Goal: Transaction & Acquisition: Purchase product/service

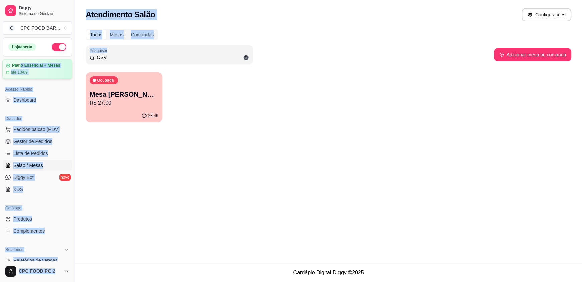
drag, startPoint x: 138, startPoint y: 54, endPoint x: 20, endPoint y: 59, distance: 117.3
click at [20, 59] on div "Diggy Sistema de Gestão C CPC FOOD BAR ... Loja aberta Plano Essencial + Mesas …" at bounding box center [291, 141] width 582 height 282
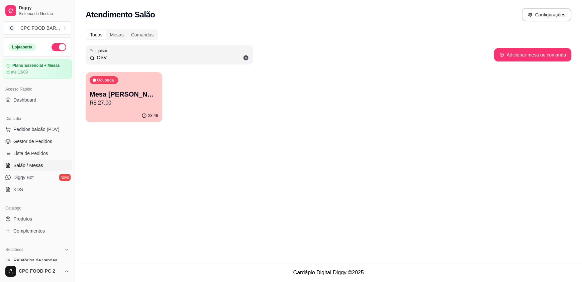
drag, startPoint x: 153, startPoint y: 58, endPoint x: 77, endPoint y: 55, distance: 76.0
click at [77, 55] on div "Todos Mesas Comandas Pesquisar OSV Adicionar mesa ou comanda Ocupada Mesa [PERS…" at bounding box center [328, 77] width 507 height 105
type input "ENIO"
click at [124, 107] on div "Ocupada Mesa ENIO R$ 98,00" at bounding box center [124, 90] width 77 height 37
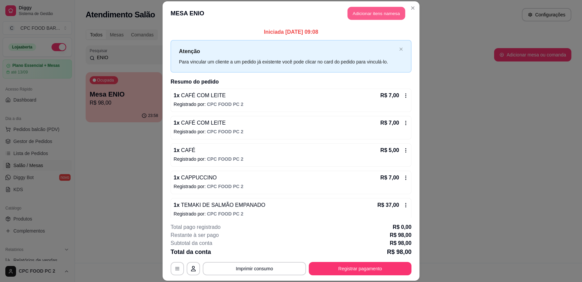
click at [360, 12] on button "Adicionar itens na mesa" at bounding box center [377, 13] width 58 height 13
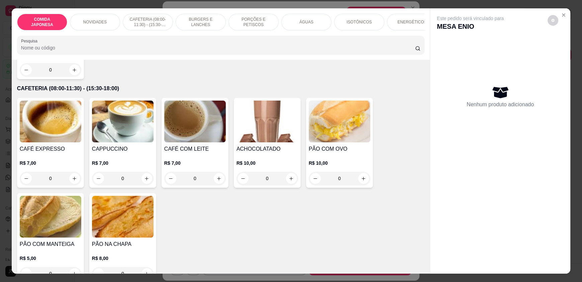
scroll to position [267, 0]
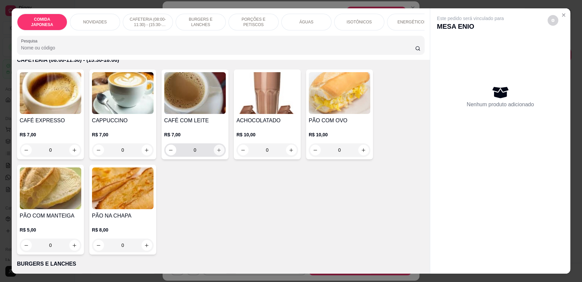
click at [217, 153] on icon "increase-product-quantity" at bounding box center [219, 150] width 5 height 5
type input "1"
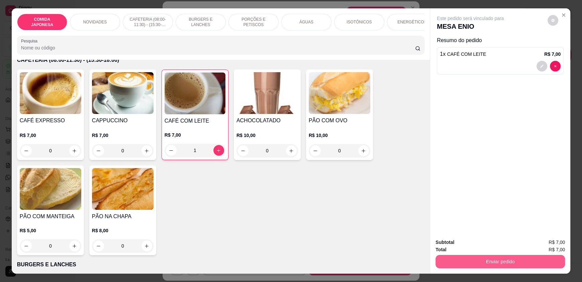
click at [459, 260] on button "Enviar pedido" at bounding box center [501, 261] width 130 height 13
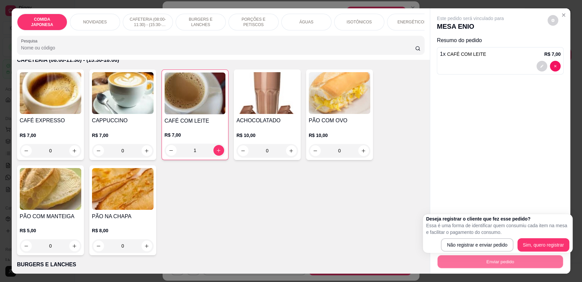
click at [458, 252] on div "Deseja registrar o cliente que fez esse pedido? Essa é uma forma de identificar…" at bounding box center [498, 233] width 150 height 39
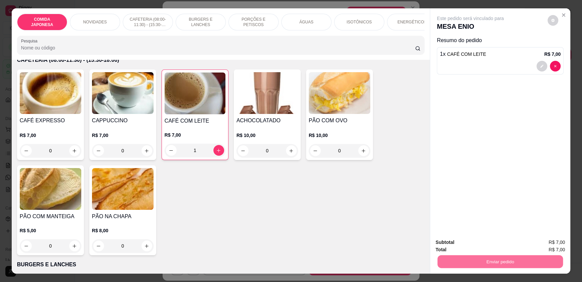
click at [458, 247] on button "Não registrar e enviar pedido" at bounding box center [478, 245] width 70 height 13
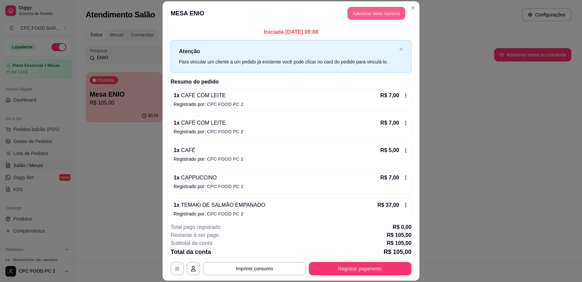
click at [361, 14] on button "Adicionar itens na mesa" at bounding box center [377, 13] width 58 height 13
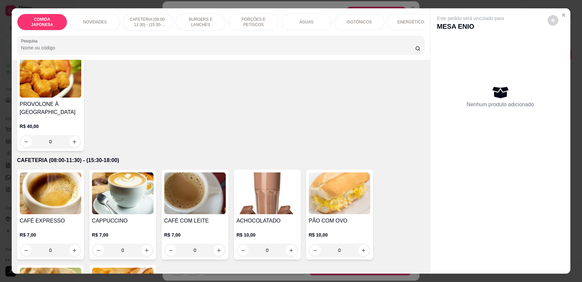
scroll to position [0, 0]
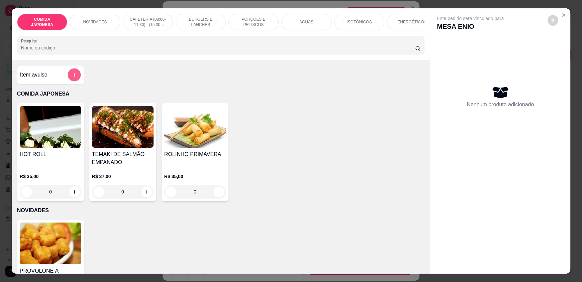
click at [72, 78] on icon "add-separate-item" at bounding box center [74, 75] width 5 height 5
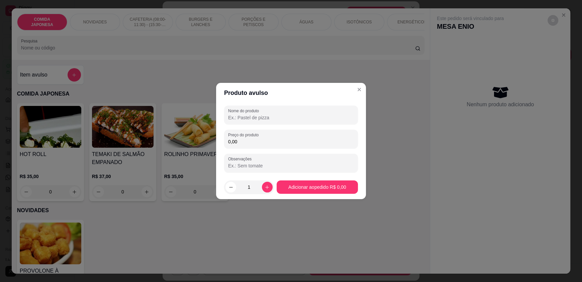
click at [291, 120] on input "Nome do produto" at bounding box center [291, 117] width 126 height 7
type input "CAFÉ COADO"
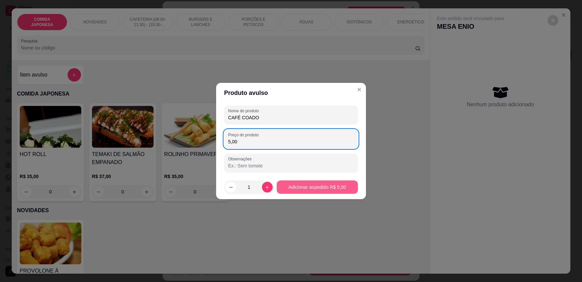
type input "5,00"
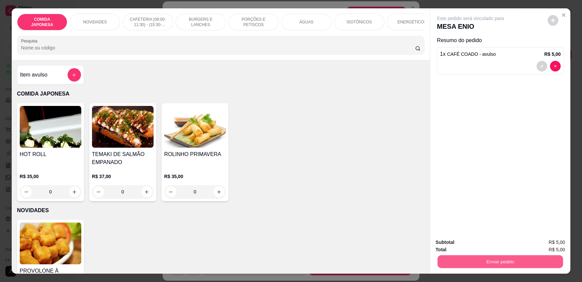
click at [481, 256] on button "Enviar pedido" at bounding box center [500, 261] width 125 height 13
click at [466, 248] on button "Não registrar e enviar pedido" at bounding box center [478, 245] width 68 height 12
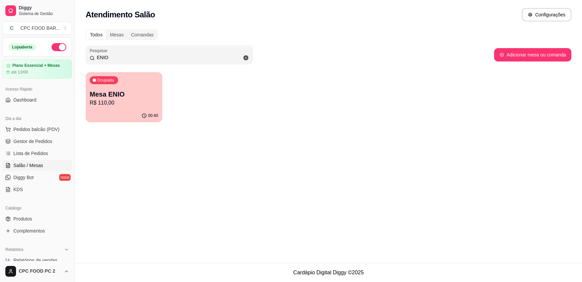
drag, startPoint x: 117, startPoint y: 58, endPoint x: 68, endPoint y: 52, distance: 49.6
click at [68, 52] on div "Diggy Sistema de Gestão C CPC FOOD BAR ... Loja aberta Plano Essencial + Mesas …" at bounding box center [291, 141] width 582 height 282
type input "4004"
click at [109, 81] on p "Ocupada" at bounding box center [105, 80] width 17 height 5
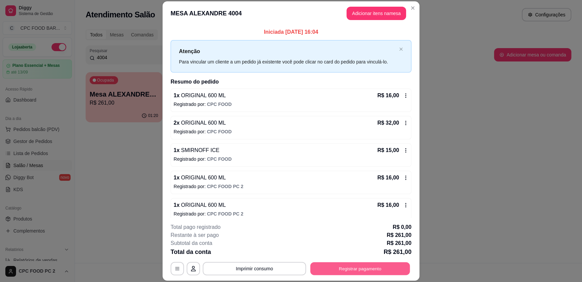
click at [346, 270] on button "Registrar pagamento" at bounding box center [361, 268] width 100 height 13
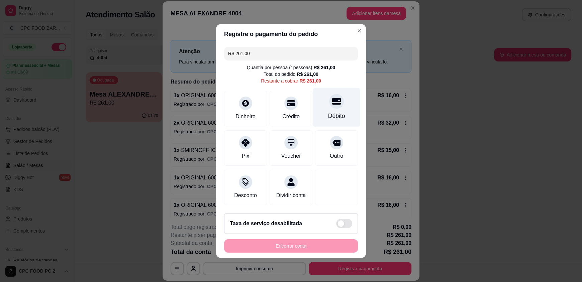
click at [337, 112] on div "Débito" at bounding box center [336, 116] width 17 height 9
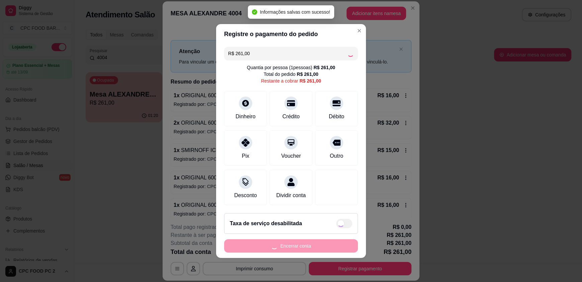
type input "R$ 0,00"
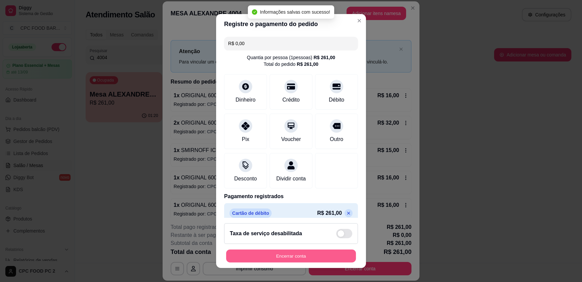
click at [256, 255] on button "Encerrar conta" at bounding box center [291, 256] width 130 height 13
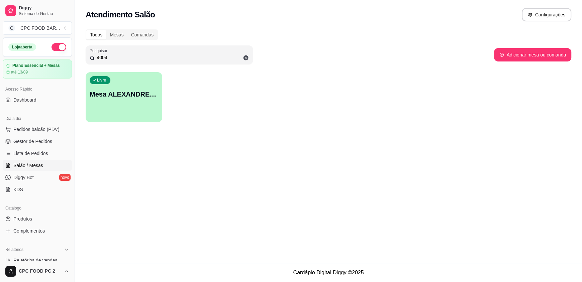
drag, startPoint x: 98, startPoint y: 56, endPoint x: 80, endPoint y: 55, distance: 18.4
click at [80, 55] on div "Todos Mesas Comandas Pesquisar 4004 Adicionar mesa ou comanda Livre Mesa ALEXAN…" at bounding box center [328, 77] width 507 height 105
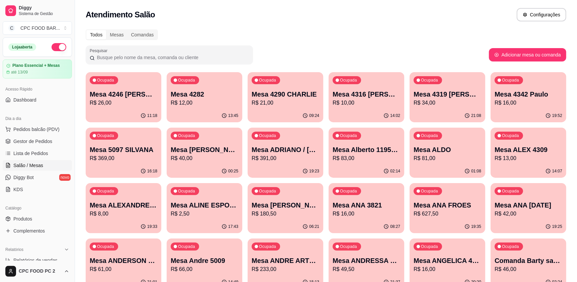
drag, startPoint x: 80, startPoint y: 55, endPoint x: 338, endPoint y: 10, distance: 262.2
click at [338, 10] on div "Atendimento Salão Configurações" at bounding box center [326, 14] width 481 height 13
click at [510, 52] on button "Adicionar mesa ou comanda" at bounding box center [527, 55] width 75 height 13
select select "TABLE"
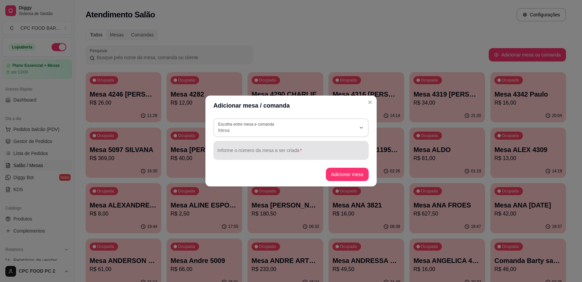
click at [261, 153] on input "Informe o número da mesa a ser criada" at bounding box center [291, 153] width 147 height 7
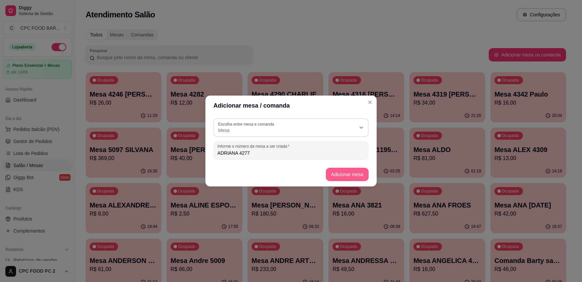
type input "ADRIANA 4277"
click at [340, 177] on button "Adicionar mesa" at bounding box center [347, 174] width 42 height 13
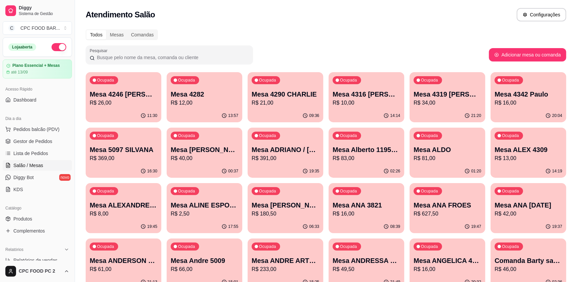
click at [137, 58] on input "Pesquisar" at bounding box center [172, 57] width 154 height 7
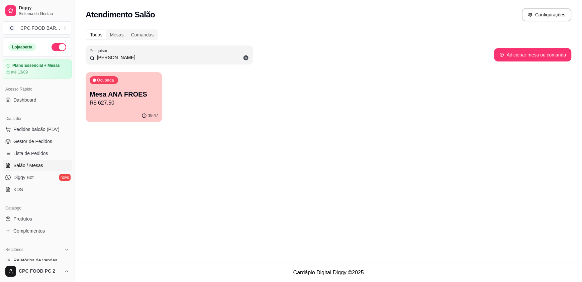
type input "[PERSON_NAME]"
click at [134, 90] on p "Mesa ANA FROES" at bounding box center [124, 94] width 67 height 9
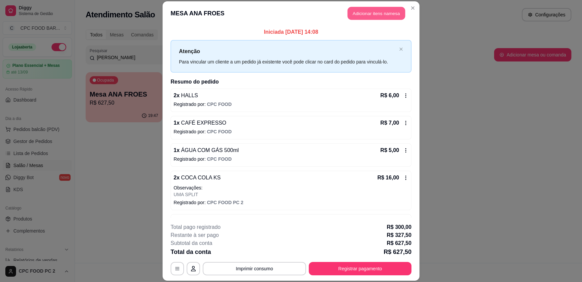
click at [360, 15] on button "Adicionar itens na mesa" at bounding box center [377, 13] width 58 height 13
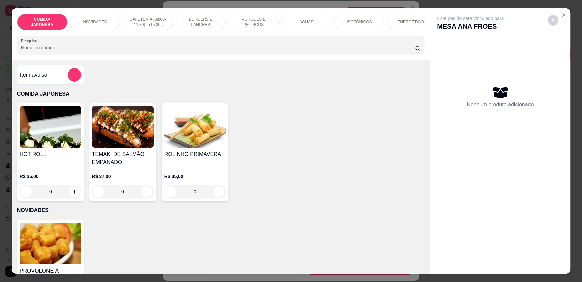
click at [225, 51] on input "Pesquisa" at bounding box center [218, 48] width 395 height 7
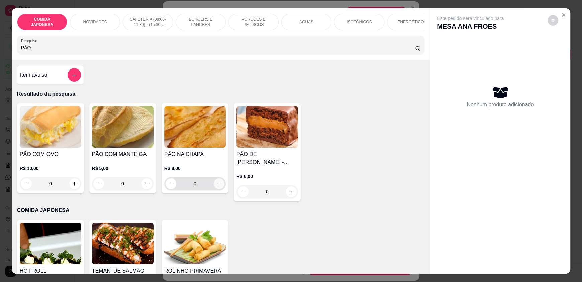
type input "PÃO"
click at [218, 186] on icon "increase-product-quantity" at bounding box center [219, 183] width 3 height 3
type input "1"
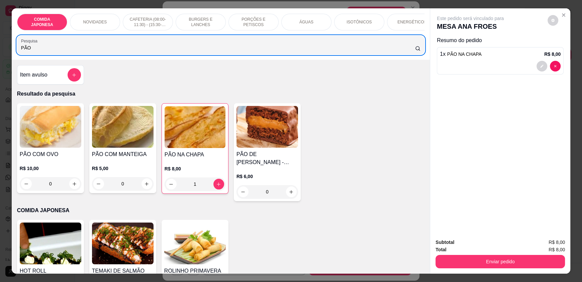
drag, startPoint x: 83, startPoint y: 51, endPoint x: 0, endPoint y: 54, distance: 82.7
click at [0, 54] on div "COMIDA JAPONESA NOVIDADES CAFETERIA (08:00-11:30) - (15:30-18:00) BURGERS E LAN…" at bounding box center [291, 141] width 582 height 282
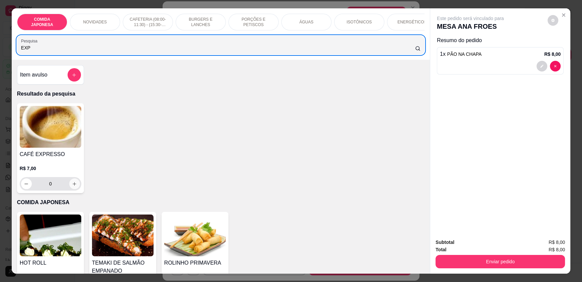
type input "EXP"
click at [73, 187] on icon "increase-product-quantity" at bounding box center [74, 184] width 5 height 5
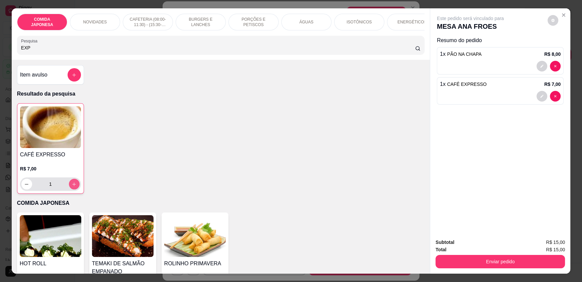
type input "1"
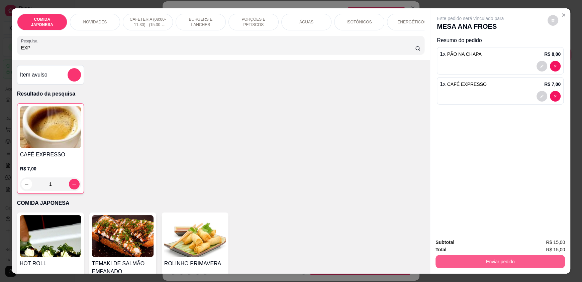
click at [507, 261] on button "Enviar pedido" at bounding box center [501, 261] width 130 height 13
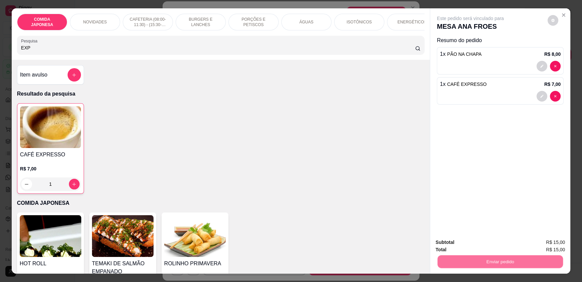
click at [477, 247] on button "Não registrar e enviar pedido" at bounding box center [478, 245] width 68 height 12
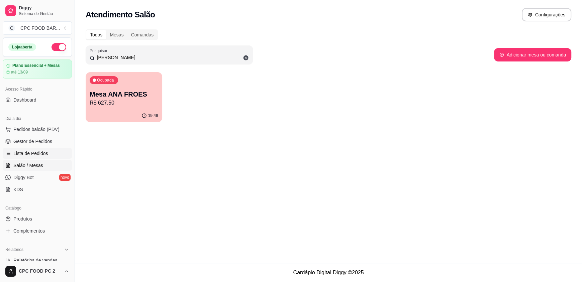
click at [34, 153] on span "Lista de Pedidos" at bounding box center [30, 153] width 35 height 7
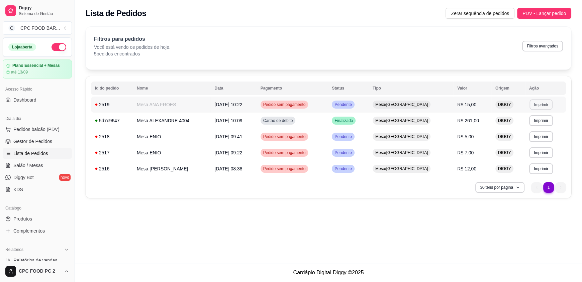
click at [544, 105] on button "Imprimir" at bounding box center [541, 104] width 23 height 10
click at [515, 126] on button "IMPRESSORA" at bounding box center [527, 128] width 47 height 10
click at [23, 128] on span "Pedidos balcão (PDV)" at bounding box center [36, 129] width 46 height 7
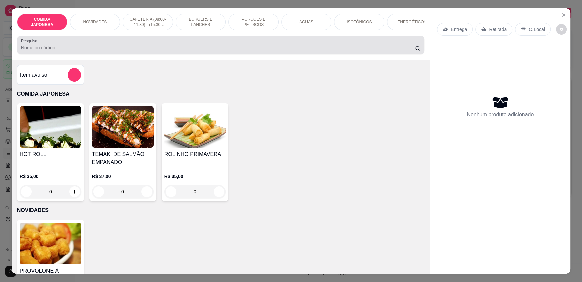
click at [112, 51] on input "Pesquisa" at bounding box center [218, 48] width 395 height 7
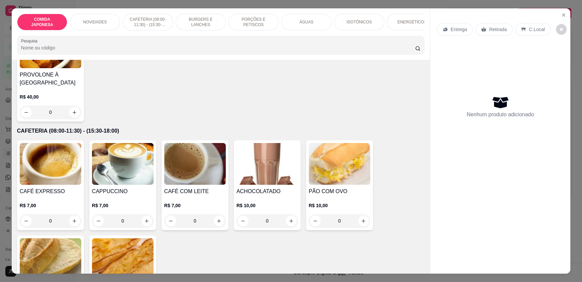
scroll to position [201, 0]
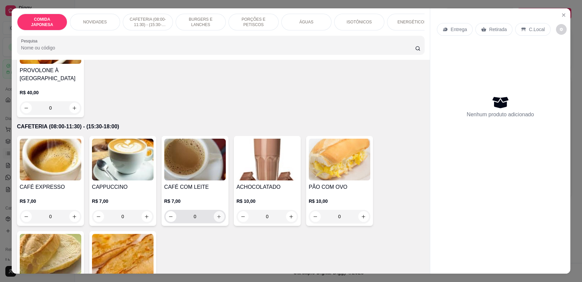
click at [214, 222] on button "increase-product-quantity" at bounding box center [219, 216] width 11 height 11
type input "1"
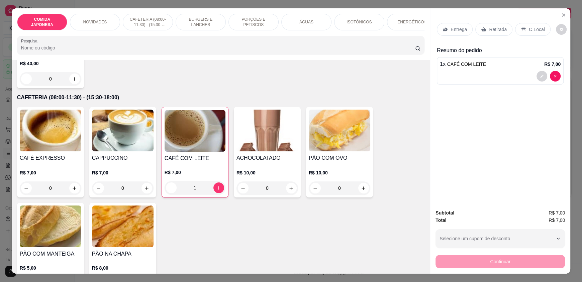
scroll to position [301, 0]
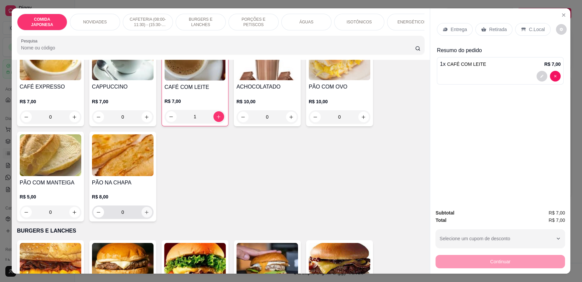
click at [148, 216] on button "increase-product-quantity" at bounding box center [147, 212] width 11 height 11
type input "1"
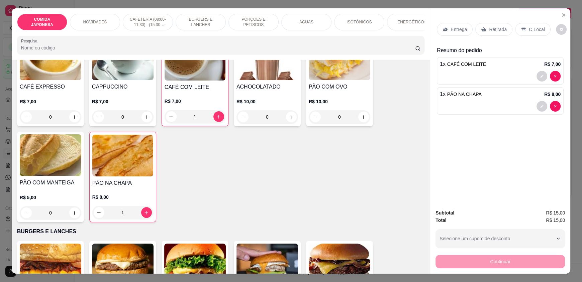
click at [533, 28] on p "C.Local" at bounding box center [537, 29] width 16 height 7
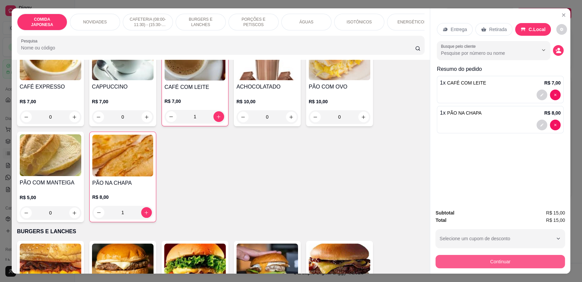
click at [482, 260] on button "Continuar" at bounding box center [501, 261] width 130 height 13
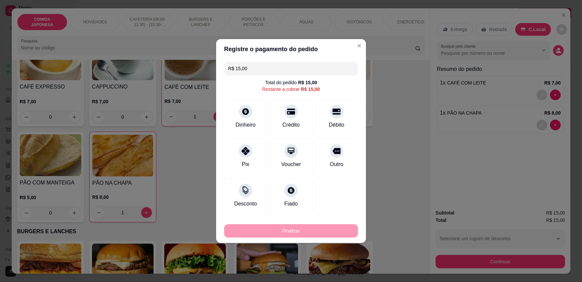
click at [336, 114] on icon at bounding box center [337, 112] width 8 height 8
type input "R$ 0,00"
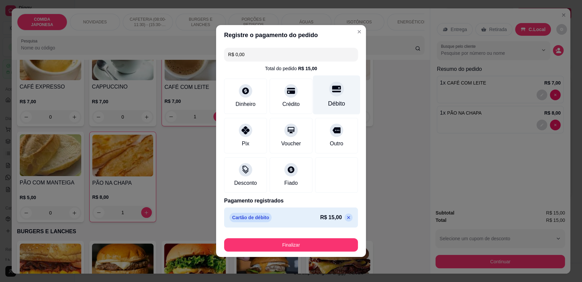
click at [334, 100] on div "Débito" at bounding box center [336, 103] width 17 height 9
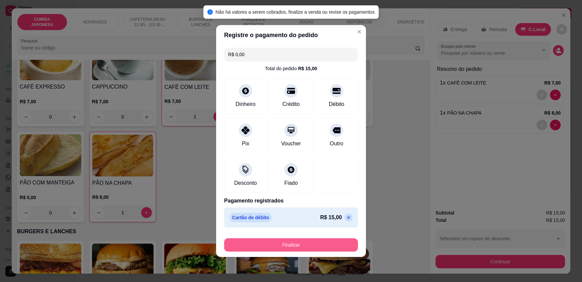
click at [269, 239] on button "Finalizar" at bounding box center [291, 245] width 134 height 13
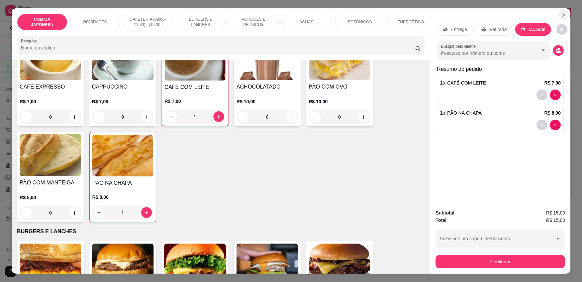
click at [561, 15] on icon "Close" at bounding box center [563, 14] width 5 height 5
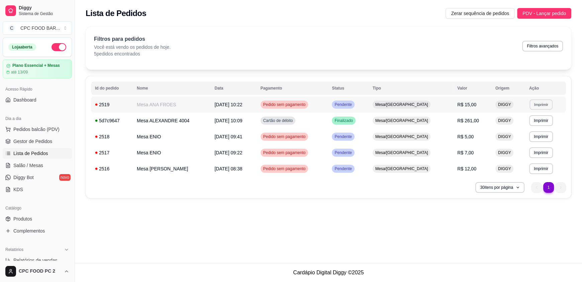
click at [532, 105] on button "Imprimir" at bounding box center [541, 104] width 23 height 10
click at [515, 119] on h4 "Escolha a impressora" at bounding box center [527, 116] width 49 height 7
click at [523, 128] on button "IMPRESSORA" at bounding box center [527, 128] width 47 height 10
